Goal: Task Accomplishment & Management: Use online tool/utility

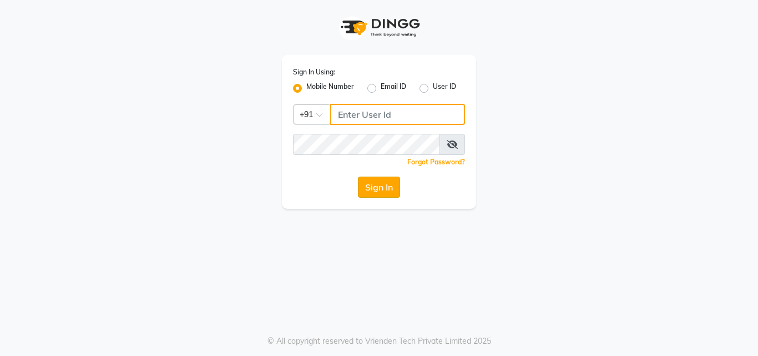
type input "8759660660"
click at [382, 185] on button "Sign In" at bounding box center [379, 186] width 42 height 21
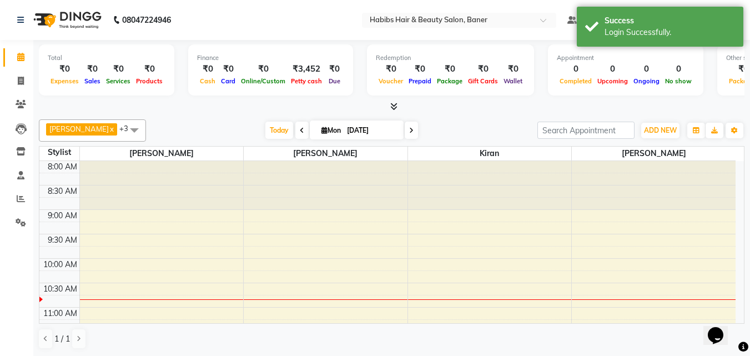
click at [396, 109] on icon at bounding box center [393, 106] width 7 height 8
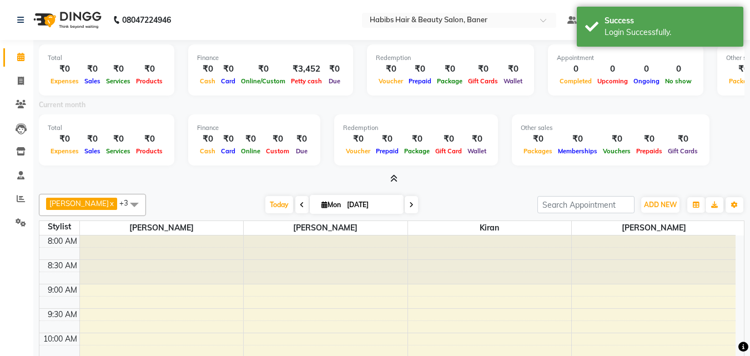
click at [393, 178] on icon at bounding box center [393, 178] width 7 height 8
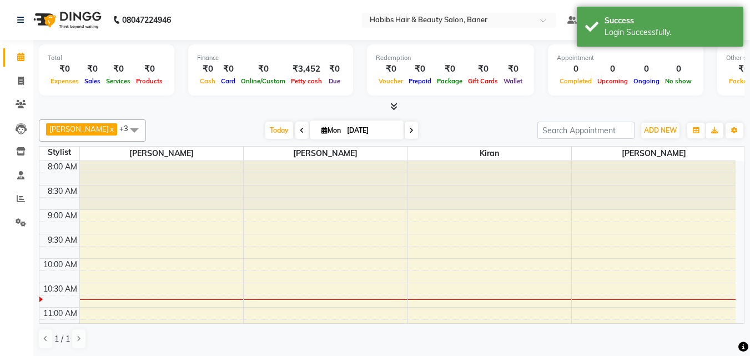
click at [123, 129] on span at bounding box center [134, 129] width 22 height 21
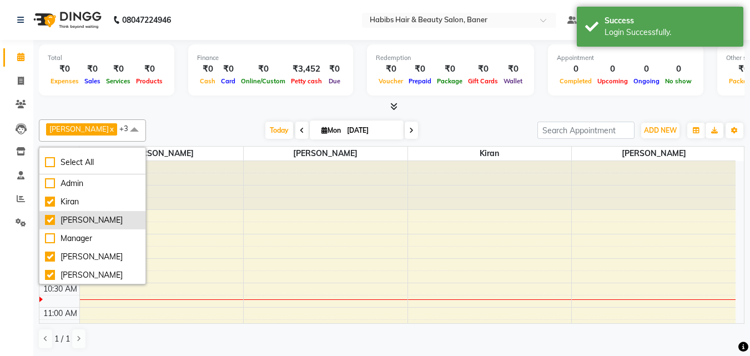
click at [49, 224] on div "[PERSON_NAME]" at bounding box center [92, 220] width 95 height 12
checkbox input "false"
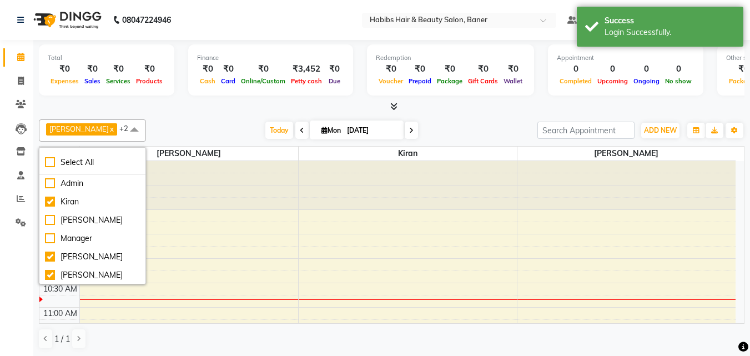
click at [123, 128] on span at bounding box center [134, 129] width 22 height 21
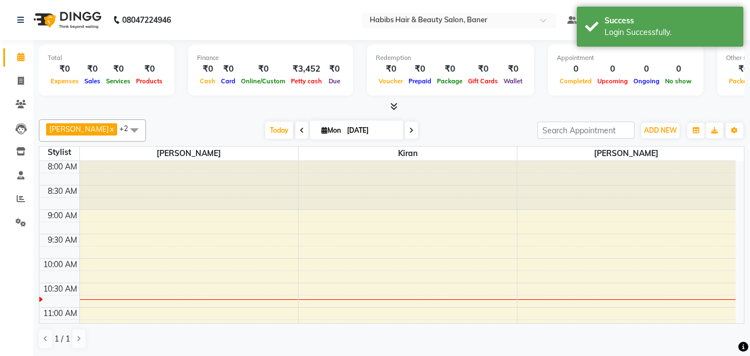
click at [123, 128] on span at bounding box center [134, 129] width 22 height 21
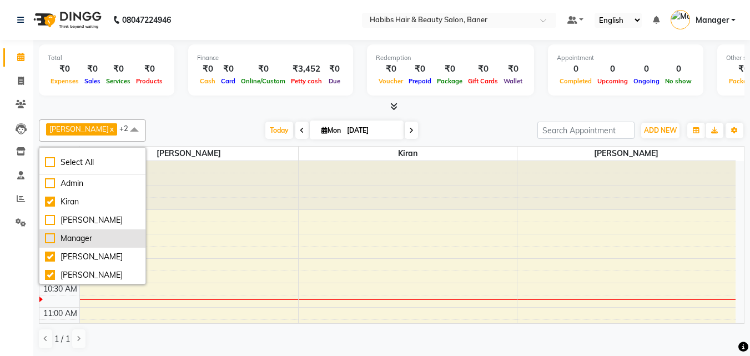
drag, startPoint x: 47, startPoint y: 262, endPoint x: 49, endPoint y: 254, distance: 8.2
click at [46, 259] on li "[PERSON_NAME]" at bounding box center [92, 256] width 106 height 18
checkbox input "false"
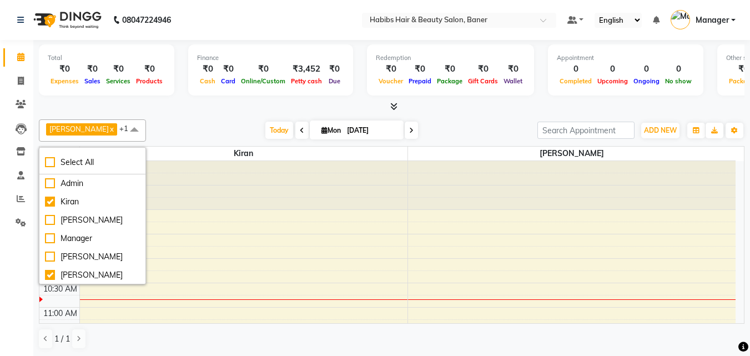
click at [123, 132] on span at bounding box center [134, 129] width 22 height 21
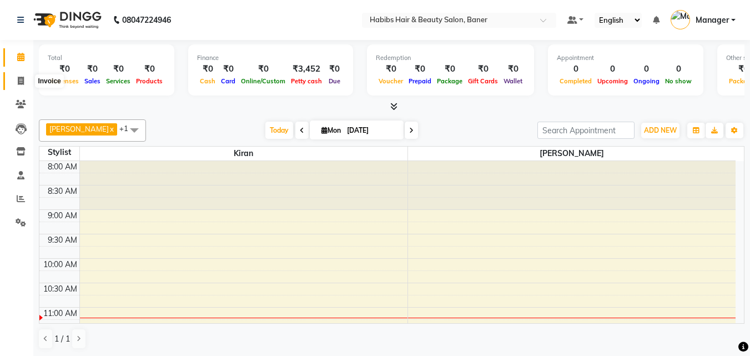
click at [21, 85] on span at bounding box center [20, 81] width 19 height 13
select select "5356"
select select "service"
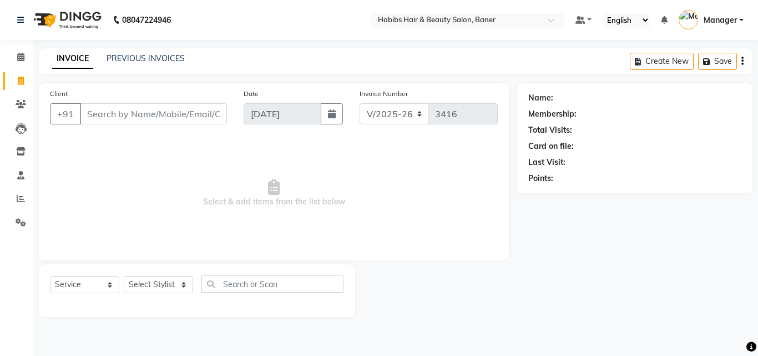
click at [136, 49] on div "INVOICE PREVIOUS INVOICES Create New Save" at bounding box center [396, 61] width 714 height 26
click at [135, 59] on link "PREVIOUS INVOICES" at bounding box center [146, 58] width 78 height 10
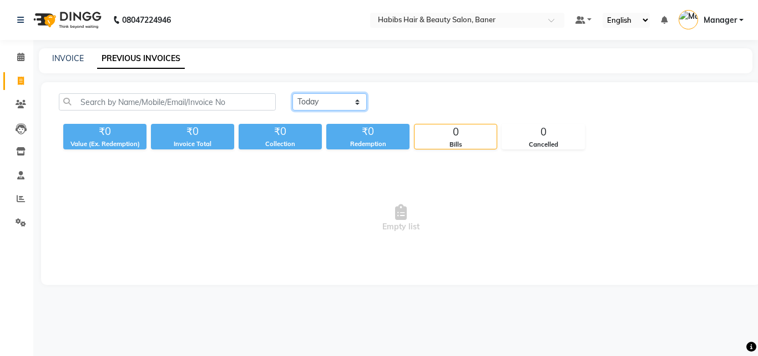
click at [325, 98] on select "[DATE] [DATE] Custom Range" at bounding box center [329, 101] width 74 height 17
select select "[DATE]"
click at [292, 93] on select "[DATE] [DATE] Custom Range" at bounding box center [329, 101] width 74 height 17
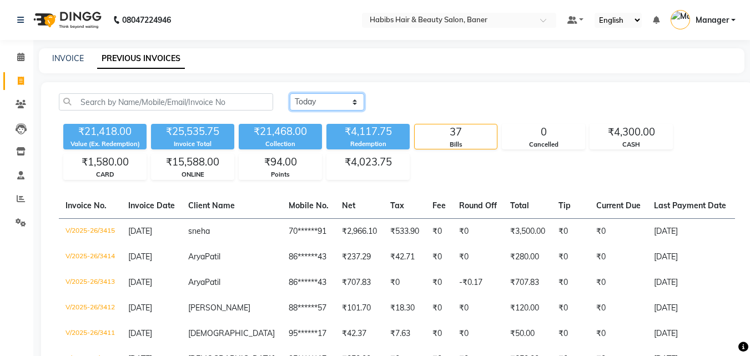
click at [332, 102] on select "[DATE] [DATE] Custom Range" at bounding box center [327, 101] width 74 height 17
click at [330, 106] on select "[DATE] [DATE] Custom Range" at bounding box center [327, 101] width 74 height 17
click at [90, 164] on div "₹1,580.00" at bounding box center [105, 162] width 82 height 16
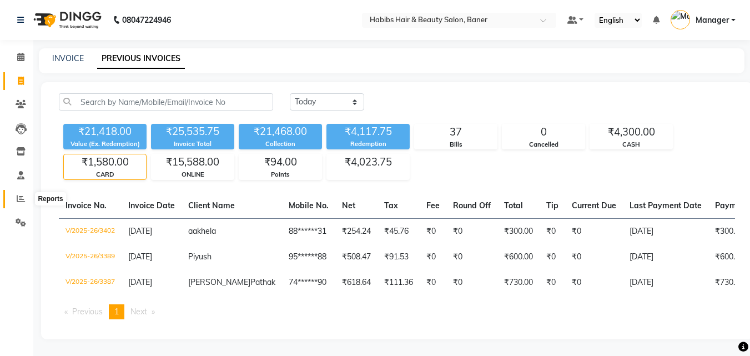
click at [22, 195] on icon at bounding box center [21, 198] width 8 height 8
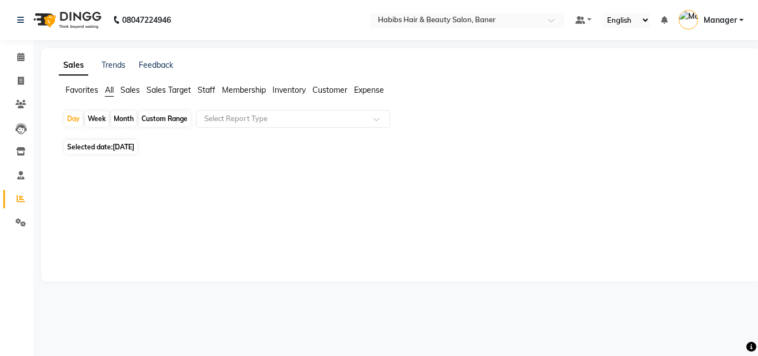
click at [134, 150] on span "[DATE]" at bounding box center [124, 147] width 22 height 8
select select "9"
select select "2025"
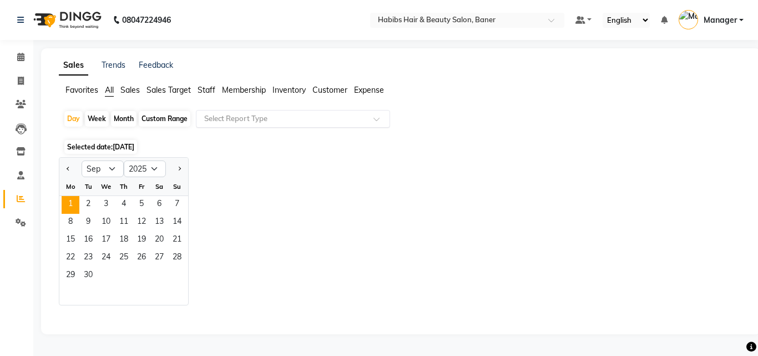
click at [258, 123] on input "text" at bounding box center [282, 118] width 160 height 11
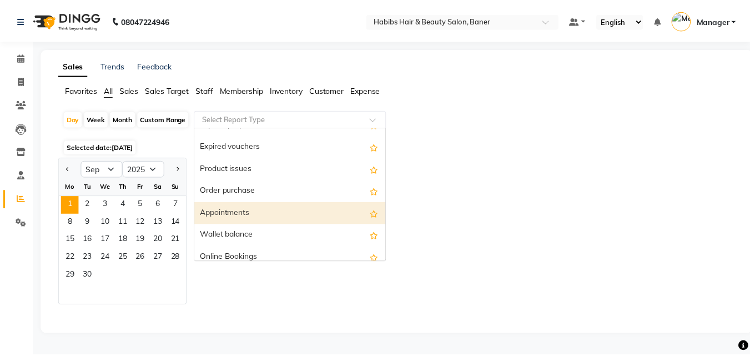
scroll to position [333, 0]
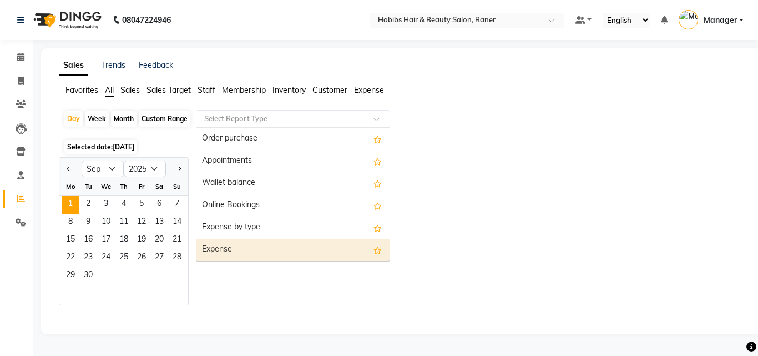
click at [255, 248] on div "Expense" at bounding box center [292, 250] width 193 height 22
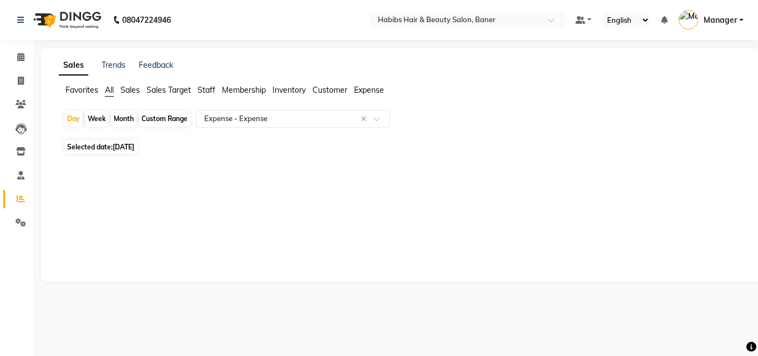
click at [110, 146] on span "Selected date: [DATE]" at bounding box center [100, 147] width 73 height 14
select select "9"
select select "2025"
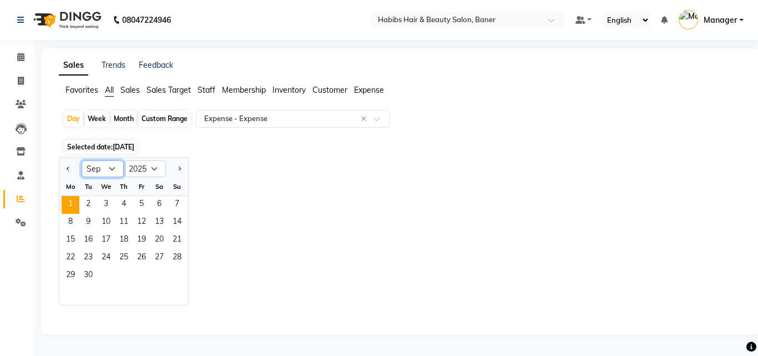
click at [113, 165] on select "Jan Feb Mar Apr May Jun [DATE] Aug Sep Oct Nov Dec" at bounding box center [103, 168] width 42 height 17
select select "8"
click at [82, 160] on select "Jan Feb Mar Apr May Jun [DATE] Aug Sep Oct Nov Dec" at bounding box center [103, 168] width 42 height 17
click at [180, 271] on span "31" at bounding box center [177, 276] width 18 height 18
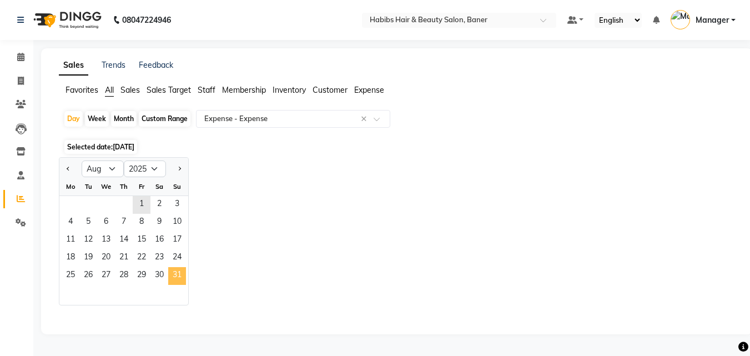
select select "csv"
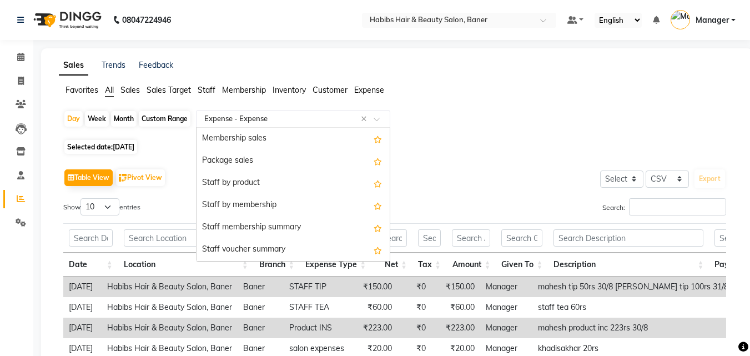
click at [287, 119] on input "text" at bounding box center [282, 118] width 160 height 11
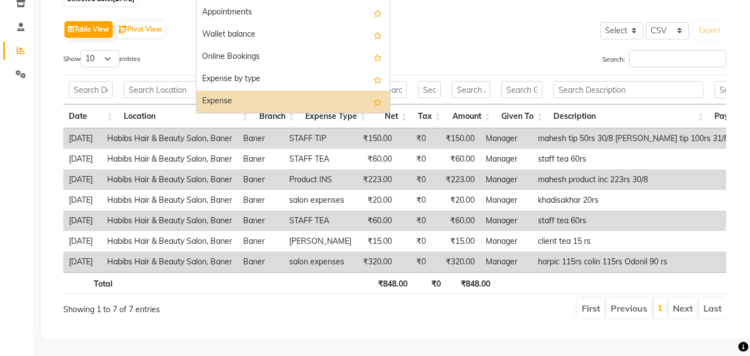
scroll to position [165, 0]
click at [213, 90] on div "Expense" at bounding box center [292, 101] width 193 height 22
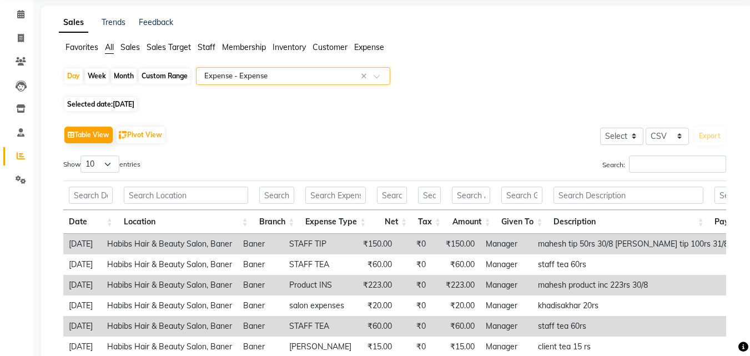
scroll to position [0, 0]
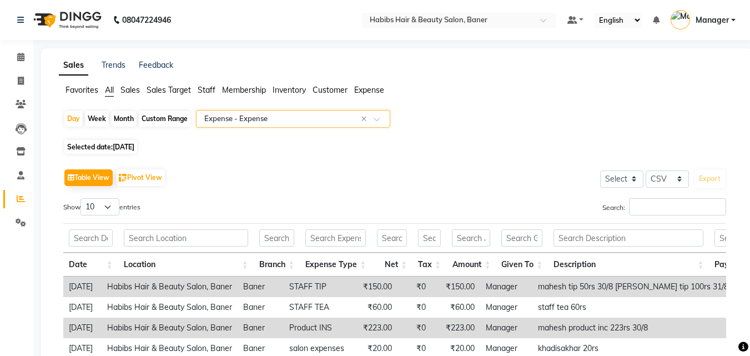
click at [305, 120] on input "text" at bounding box center [282, 118] width 160 height 11
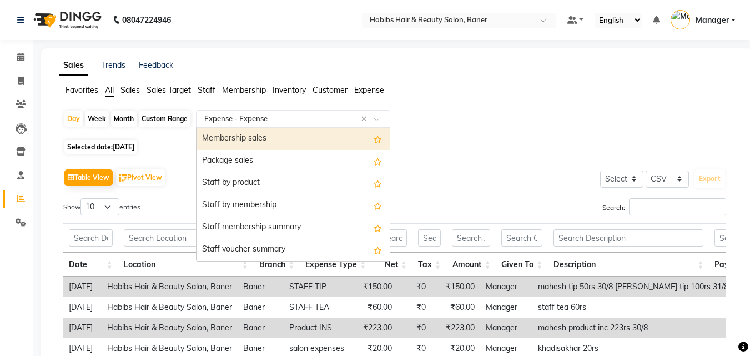
click at [281, 135] on div "Membership sales" at bounding box center [292, 139] width 193 height 22
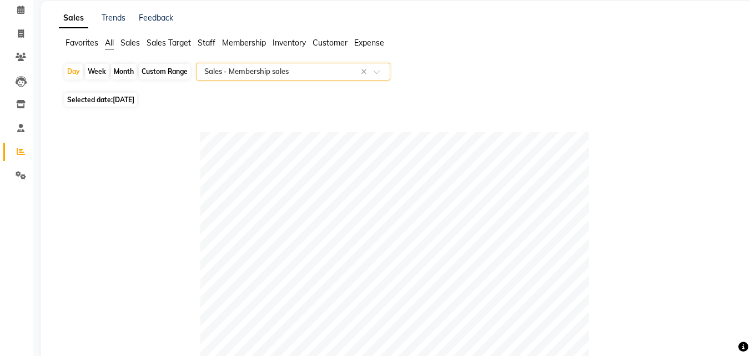
scroll to position [47, 0]
click at [324, 68] on input "text" at bounding box center [282, 72] width 160 height 11
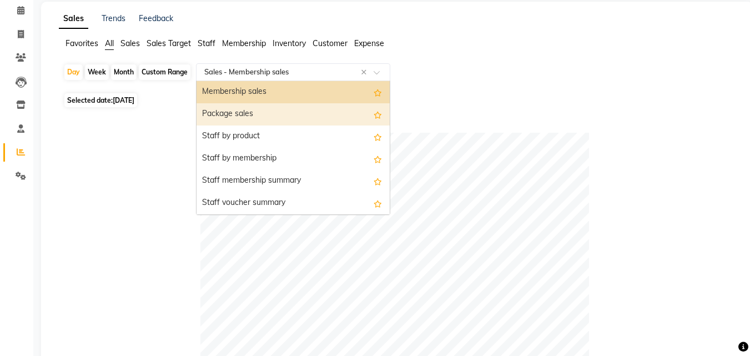
click at [288, 111] on div "Package sales" at bounding box center [292, 114] width 193 height 22
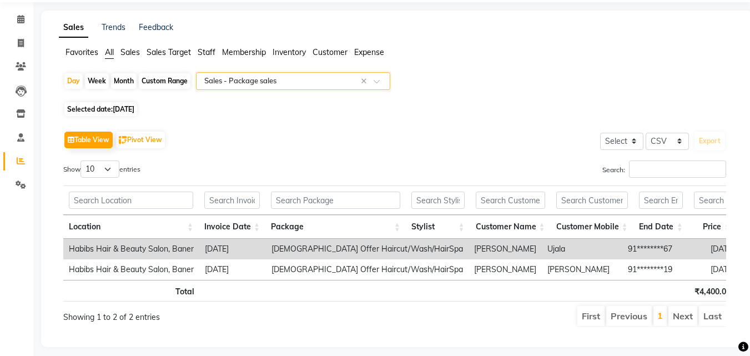
scroll to position [62, 0]
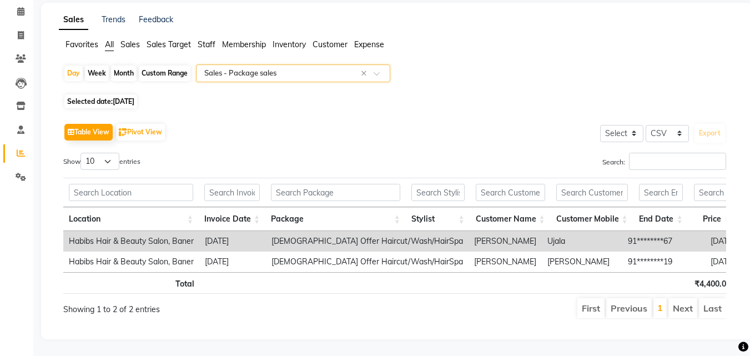
click at [276, 65] on ng-select "Select Report Type × Sales - Package sales ×" at bounding box center [293, 73] width 194 height 18
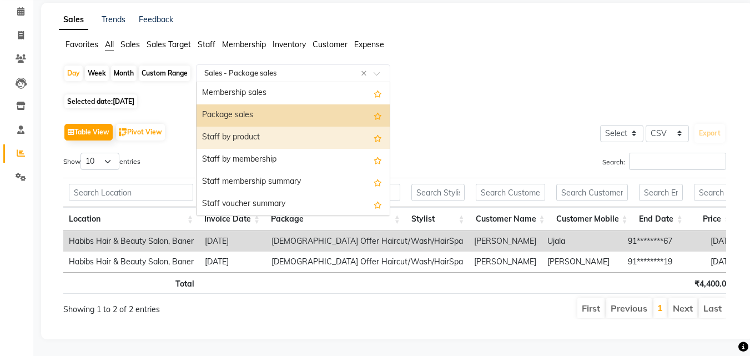
click at [268, 127] on div "Staff by product" at bounding box center [292, 138] width 193 height 22
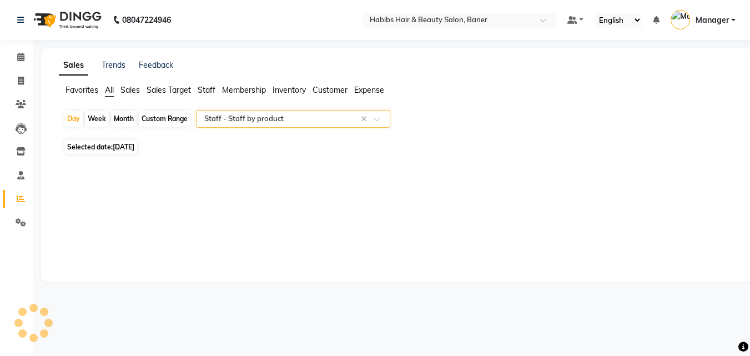
scroll to position [0, 0]
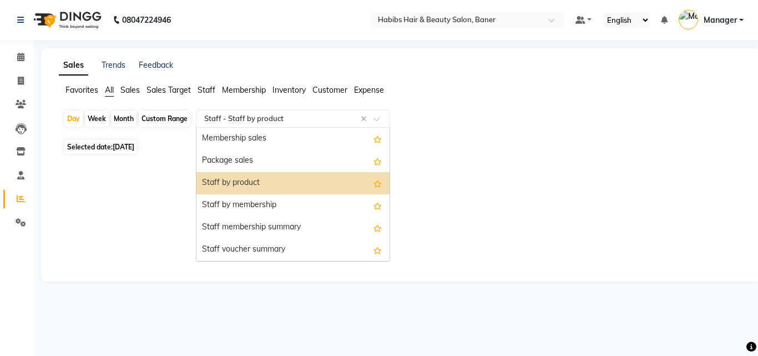
click at [271, 116] on input "text" at bounding box center [282, 118] width 160 height 11
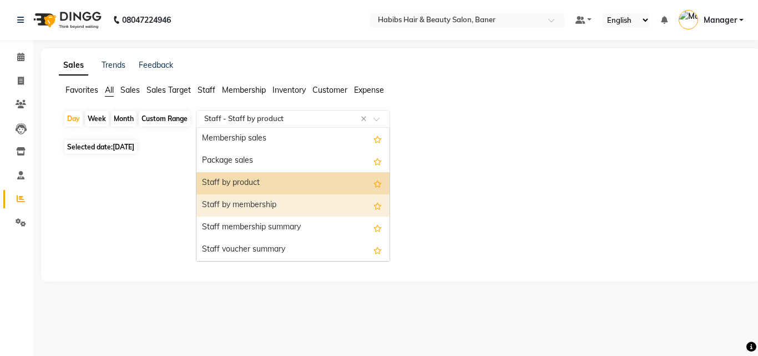
click at [323, 202] on div "Staff by membership" at bounding box center [292, 205] width 193 height 22
select select "csv"
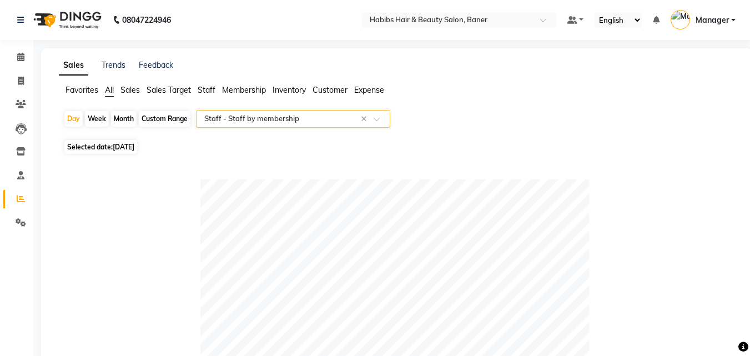
click at [279, 117] on input "text" at bounding box center [282, 118] width 160 height 11
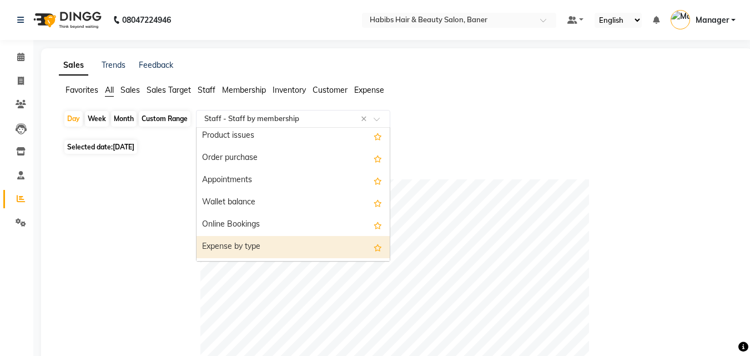
scroll to position [333, 0]
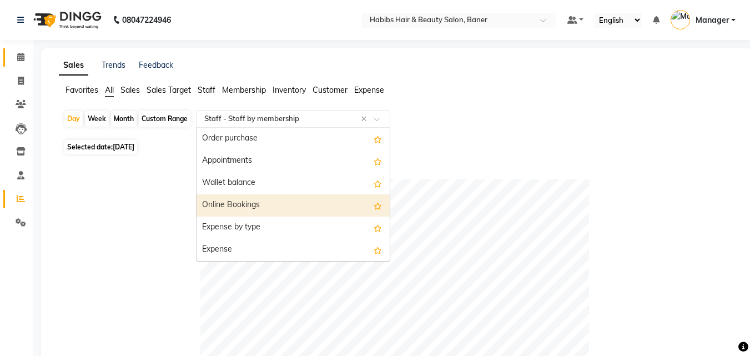
click at [22, 61] on span at bounding box center [20, 57] width 19 height 13
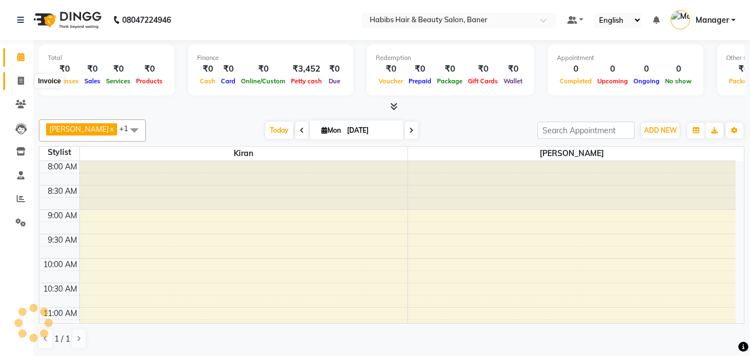
click at [20, 79] on icon at bounding box center [21, 81] width 6 height 8
select select "service"
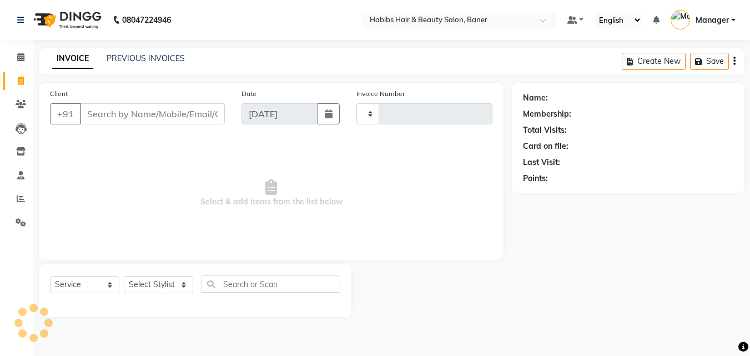
type input "3416"
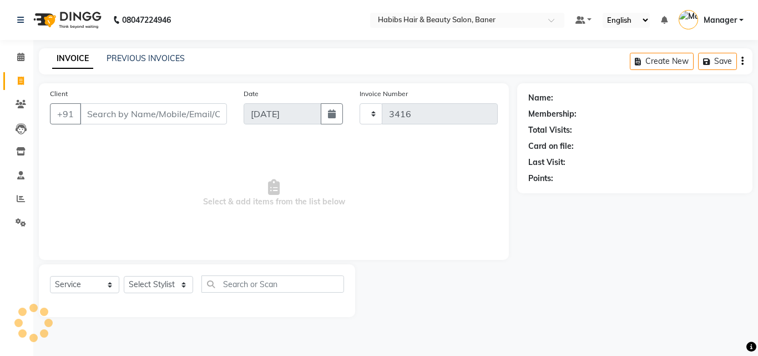
select select "5356"
click at [153, 56] on link "PREVIOUS INVOICES" at bounding box center [146, 58] width 78 height 10
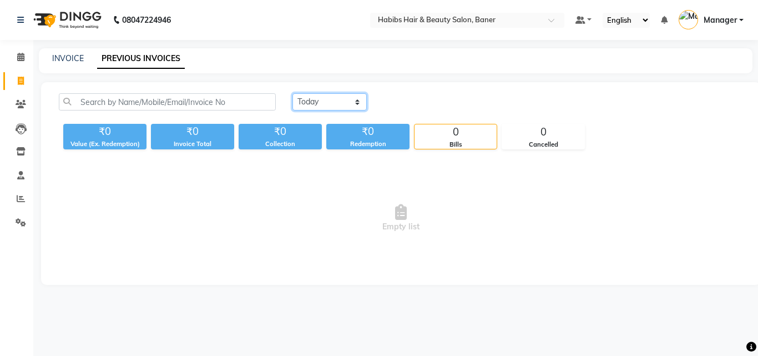
drag, startPoint x: 308, startPoint y: 97, endPoint x: 192, endPoint y: 64, distance: 120.5
click at [308, 98] on select "[DATE] [DATE] Custom Range" at bounding box center [329, 101] width 74 height 17
click at [18, 60] on icon at bounding box center [20, 57] width 7 height 8
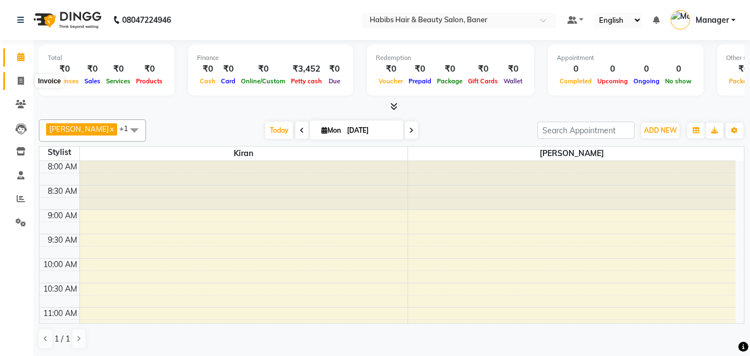
click at [24, 84] on span at bounding box center [20, 81] width 19 height 13
select select "service"
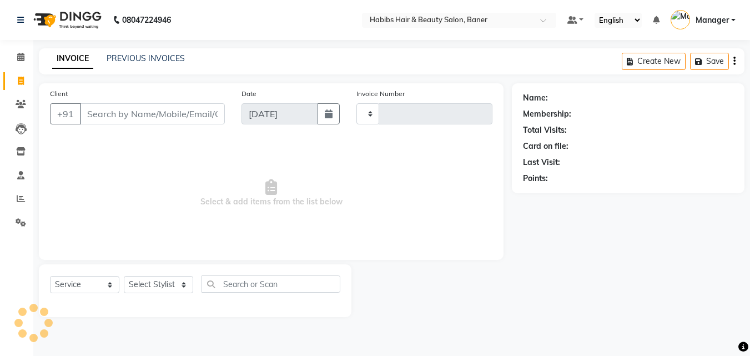
type input "3416"
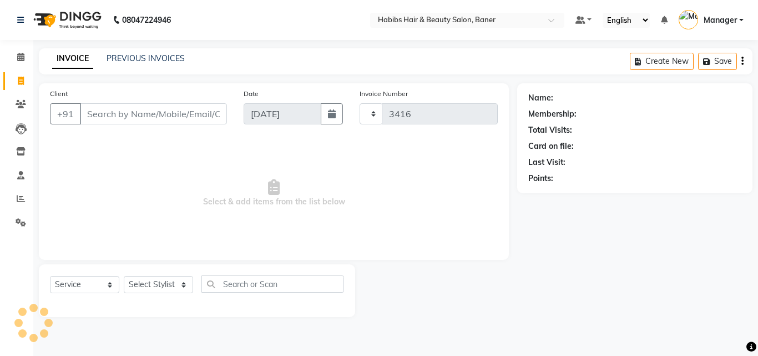
select select "5356"
click at [175, 58] on link "PREVIOUS INVOICES" at bounding box center [146, 58] width 78 height 10
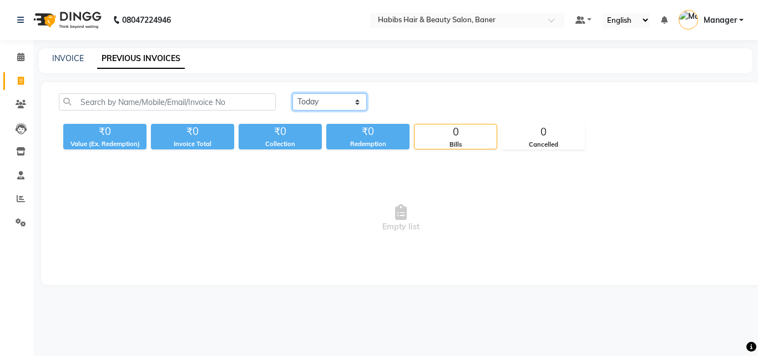
click at [348, 100] on select "[DATE] [DATE] Custom Range" at bounding box center [329, 101] width 74 height 17
click at [24, 57] on icon at bounding box center [20, 57] width 7 height 8
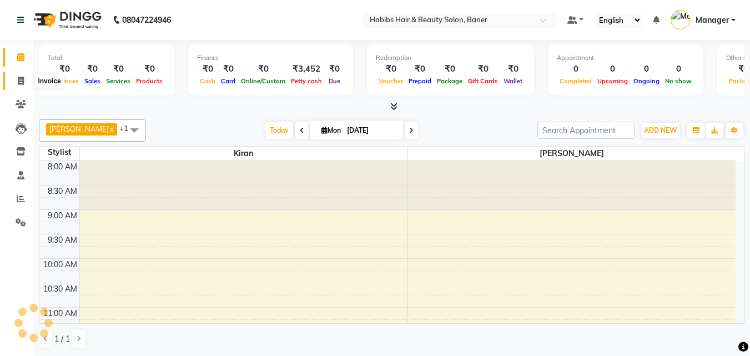
click at [23, 80] on icon at bounding box center [21, 81] width 6 height 8
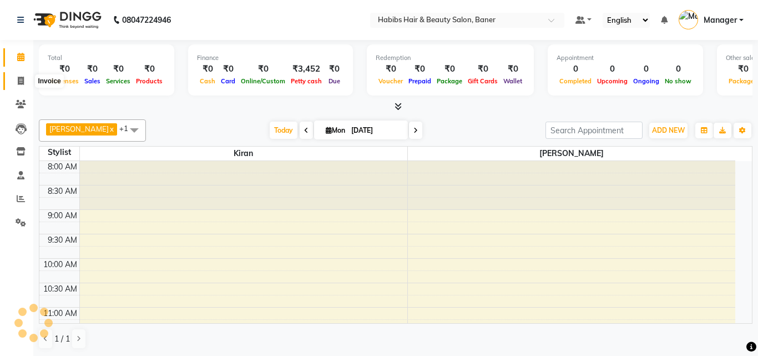
select select "5356"
select select "service"
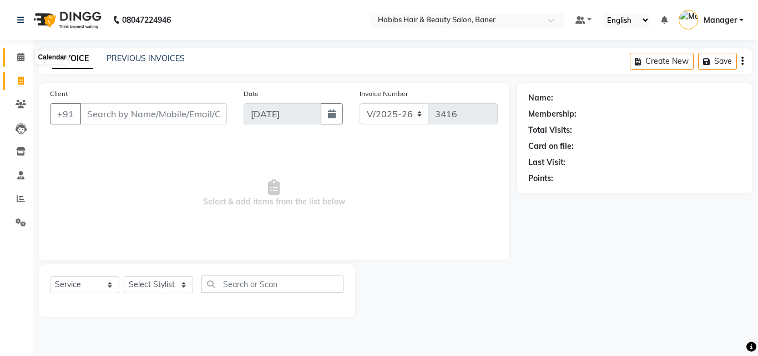
click at [20, 55] on icon at bounding box center [20, 57] width 7 height 8
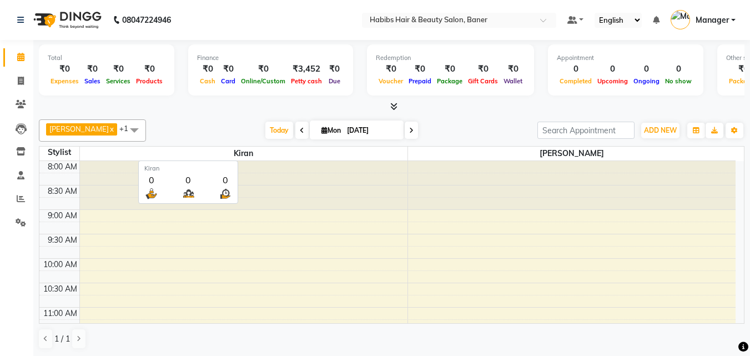
scroll to position [1, 0]
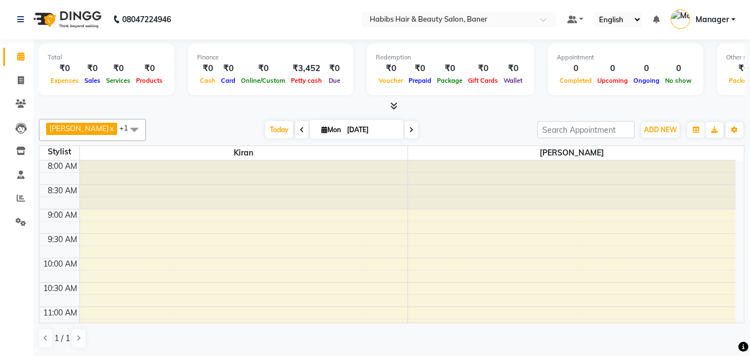
click at [97, 125] on span "[PERSON_NAME] x" at bounding box center [81, 129] width 71 height 12
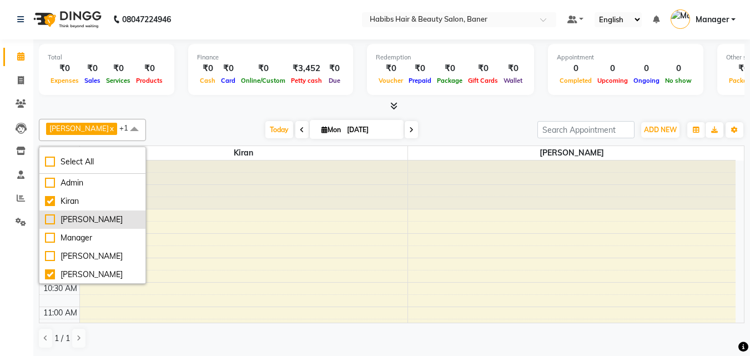
click at [46, 223] on div "[PERSON_NAME]" at bounding box center [92, 220] width 95 height 12
checkbox input "true"
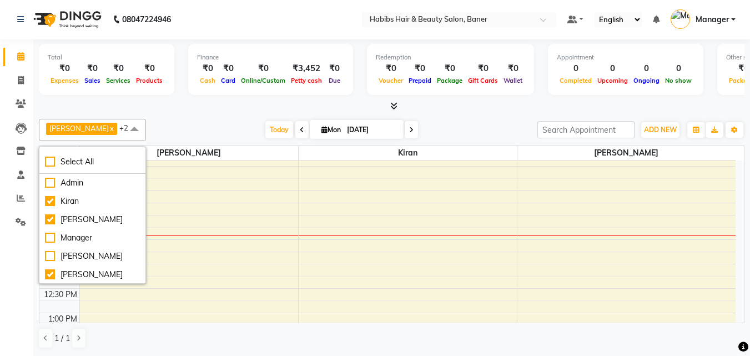
scroll to position [111, 0]
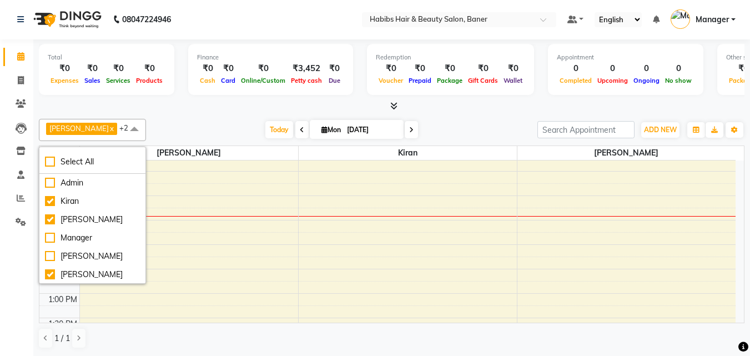
click at [300, 129] on icon at bounding box center [302, 130] width 4 height 7
type input "[DATE]"
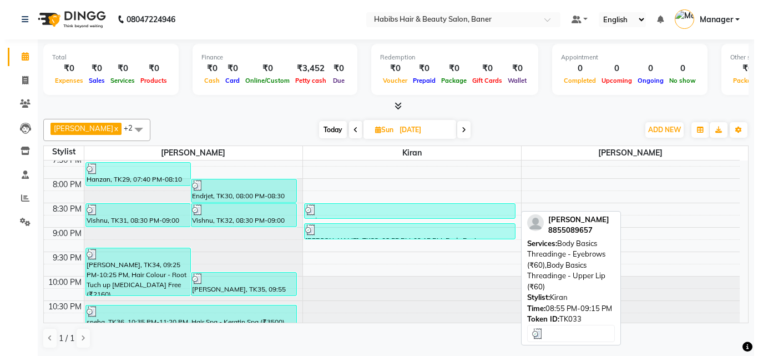
scroll to position [570, 0]
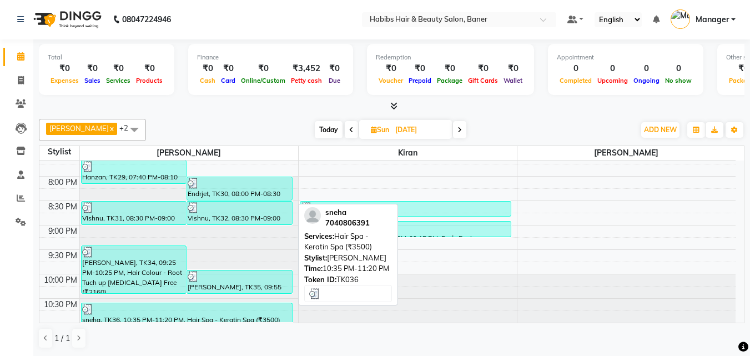
click at [219, 314] on div at bounding box center [186, 309] width 209 height 11
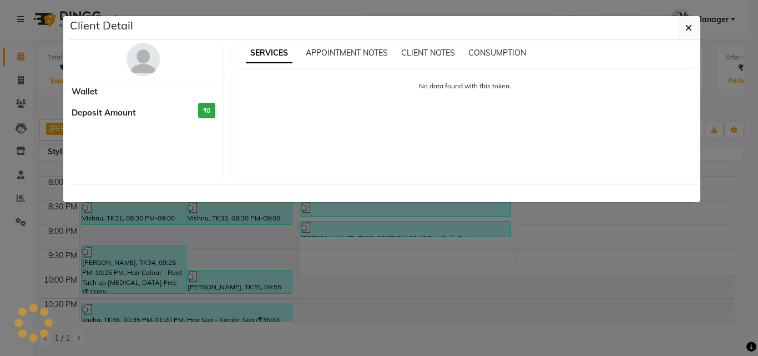
select select "3"
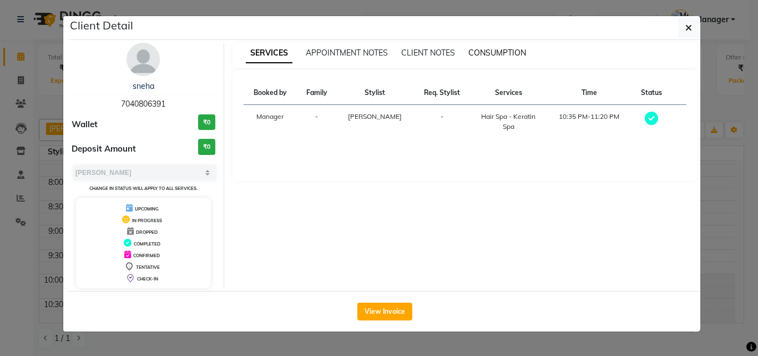
click at [517, 50] on span "CONSUMPTION" at bounding box center [497, 53] width 58 height 10
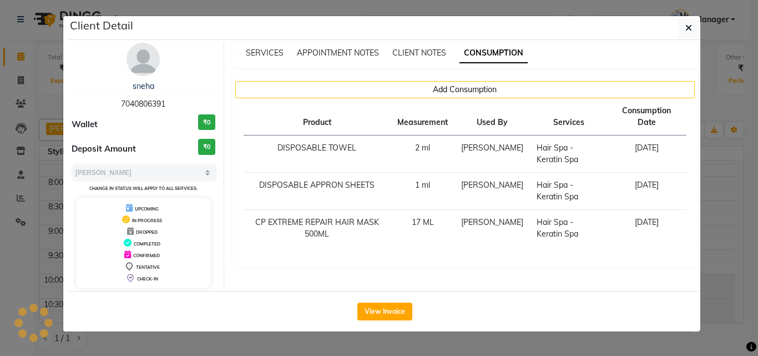
click at [717, 186] on ngb-modal-window "Client Detail sneha 7040806391 Wallet ₹0 Deposit Amount ₹0 Select MARK DONE UPC…" at bounding box center [379, 178] width 758 height 356
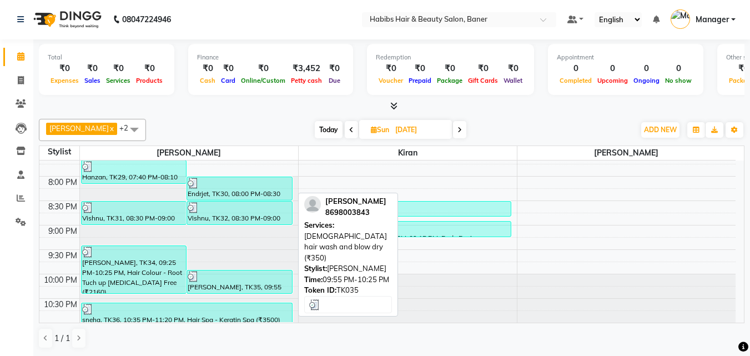
click at [259, 286] on div "[PERSON_NAME], TK35, 09:55 PM-10:25 PM, [DEMOGRAPHIC_DATA] hair wash and blow d…" at bounding box center [239, 281] width 105 height 23
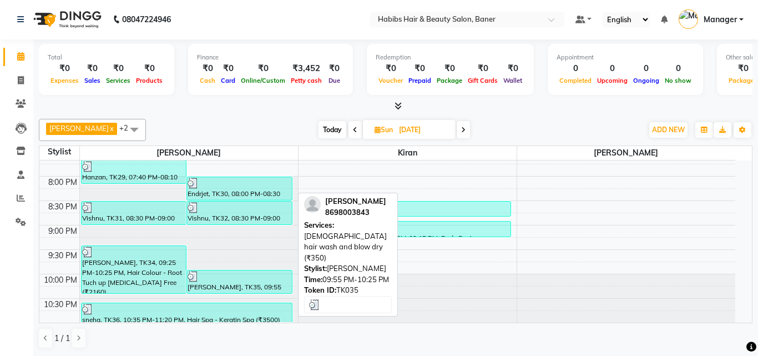
select select "3"
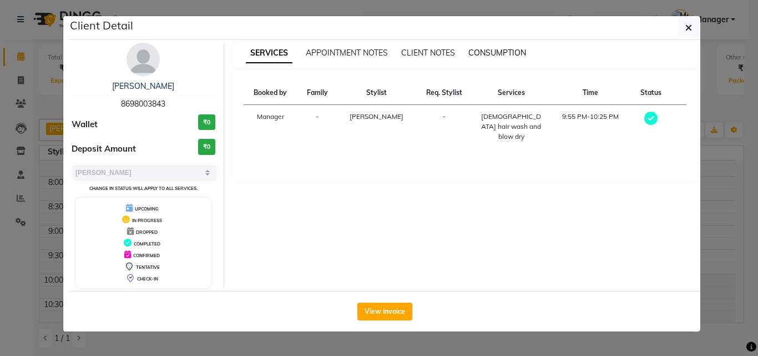
click at [486, 52] on span "CONSUMPTION" at bounding box center [497, 53] width 58 height 10
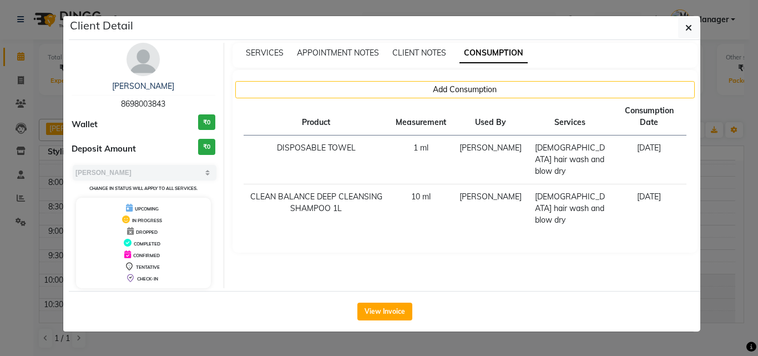
click at [715, 249] on ngb-modal-window "Client Detail Arya Patil 8698003843 Wallet ₹0 Deposit Amount ₹0 Select MARK DON…" at bounding box center [379, 178] width 758 height 356
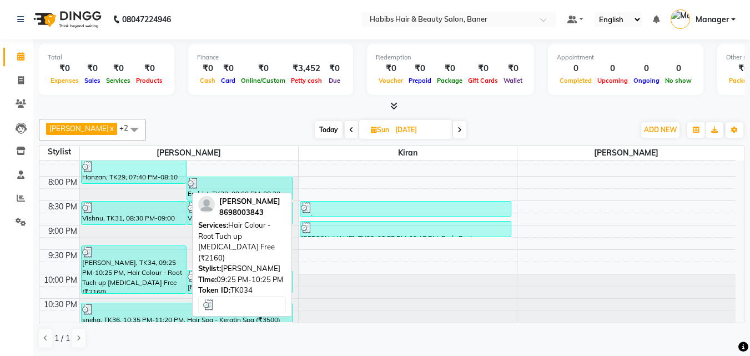
click at [158, 278] on div "[PERSON_NAME], TK34, 09:25 PM-10:25 PM, Hair Colour - Root Tuch up [MEDICAL_DAT…" at bounding box center [134, 269] width 105 height 47
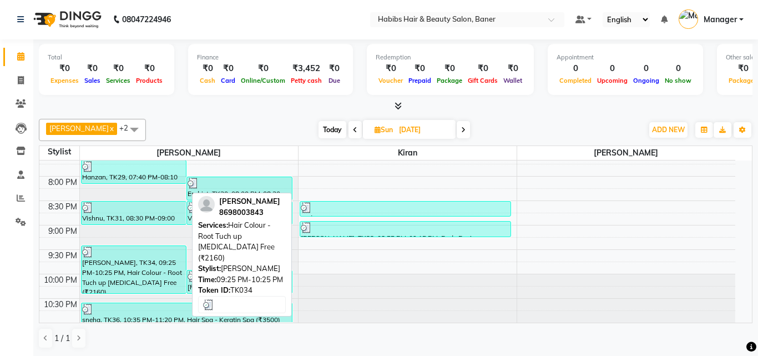
select select "3"
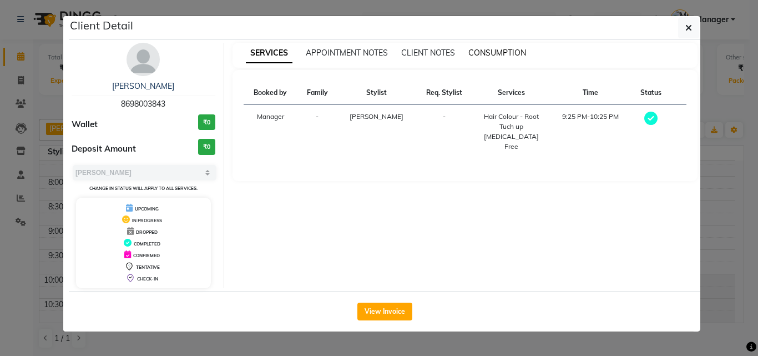
click at [502, 51] on span "CONSUMPTION" at bounding box center [497, 53] width 58 height 10
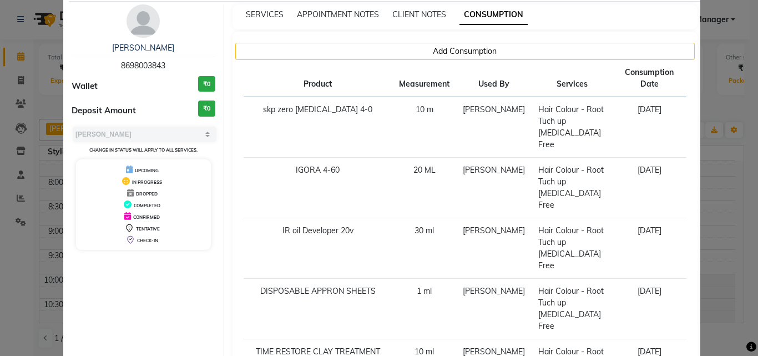
scroll to position [111, 0]
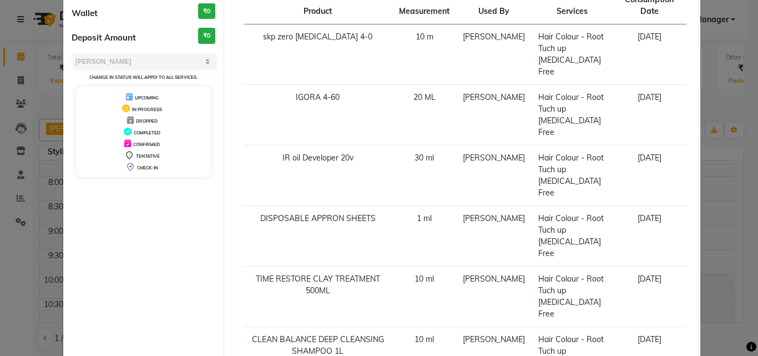
click at [725, 220] on ngb-modal-window "Client Detail Arya Patil 8698003843 Wallet ₹0 Deposit Amount ₹0 Select MARK DON…" at bounding box center [379, 178] width 758 height 356
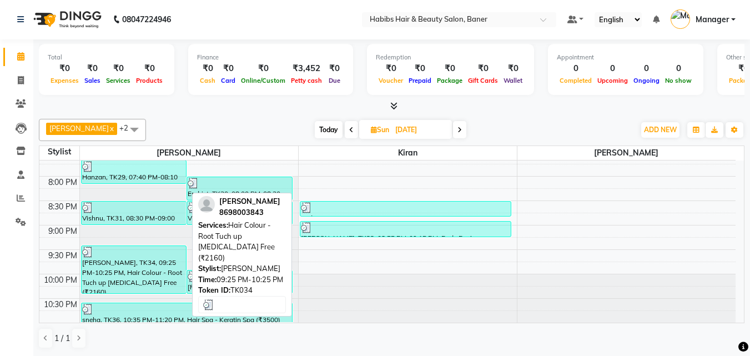
click at [124, 269] on div "[PERSON_NAME], TK34, 09:25 PM-10:25 PM, Hair Colour - Root Tuch up [MEDICAL_DAT…" at bounding box center [134, 269] width 105 height 47
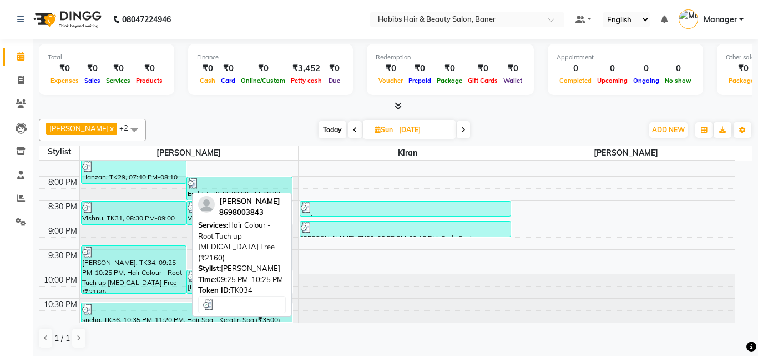
select select "3"
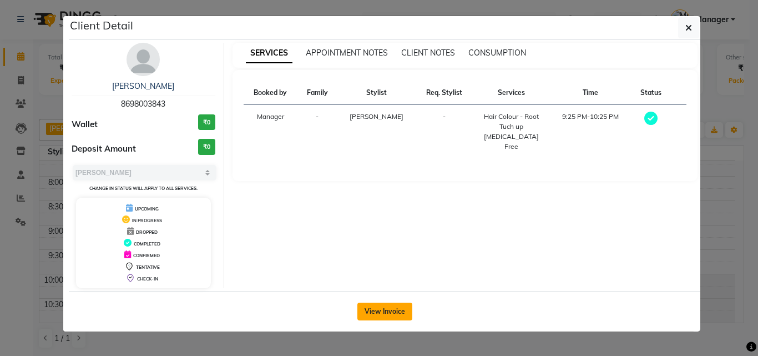
click at [371, 316] on button "View Invoice" at bounding box center [384, 311] width 55 height 18
